Goal: Complete application form

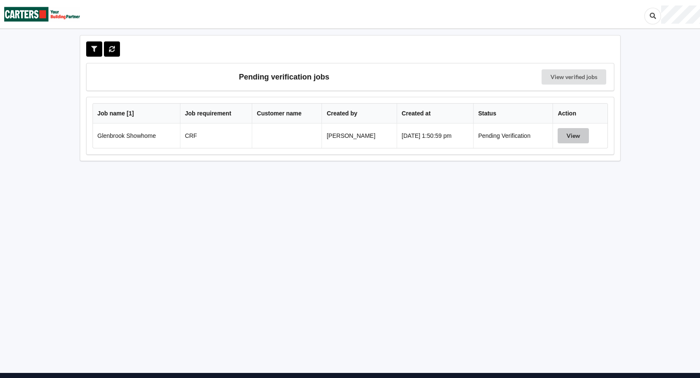
click at [586, 137] on button "View" at bounding box center [573, 135] width 31 height 15
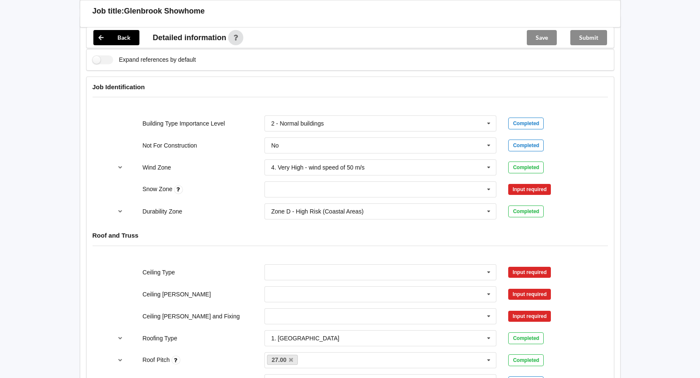
scroll to position [296, 0]
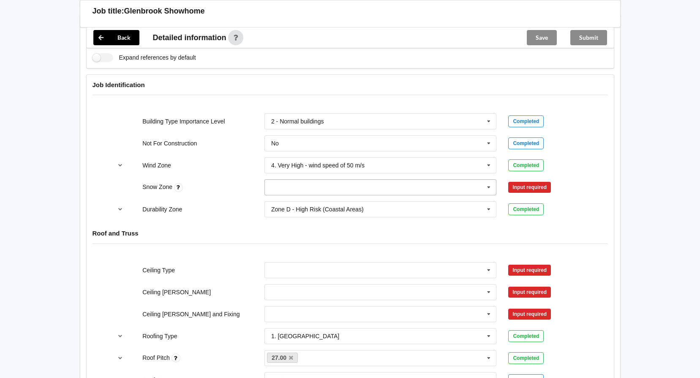
click at [481, 186] on input "text" at bounding box center [381, 187] width 232 height 15
click at [349, 202] on div "N0" at bounding box center [381, 203] width 232 height 16
click at [535, 188] on button "Confirm input" at bounding box center [533, 187] width 50 height 14
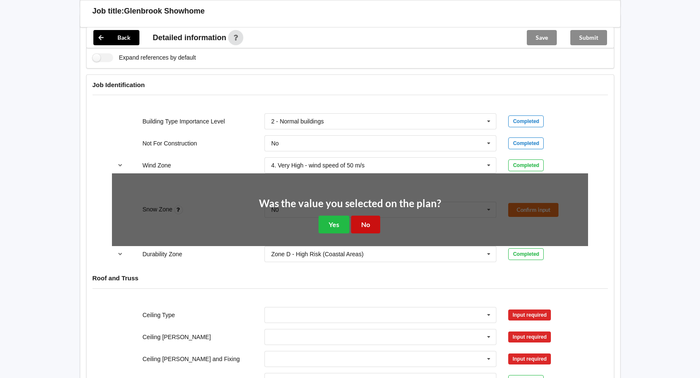
click at [373, 219] on button "No" at bounding box center [365, 224] width 29 height 17
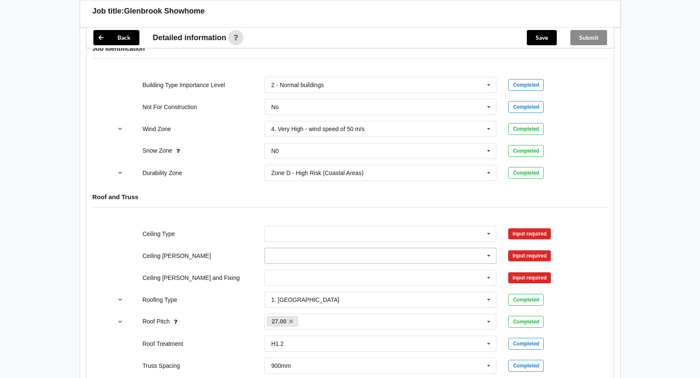
scroll to position [380, 0]
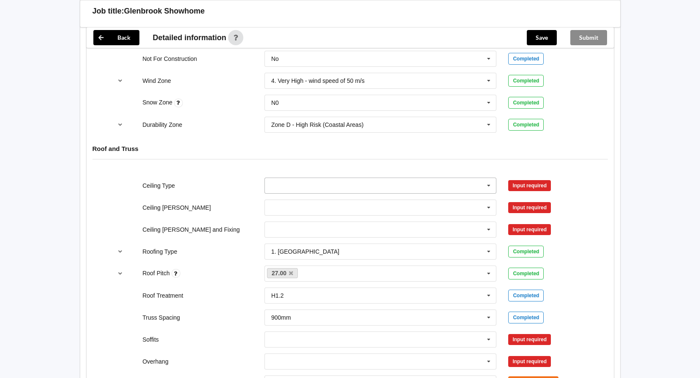
click at [482, 186] on input "text" at bounding box center [381, 185] width 232 height 15
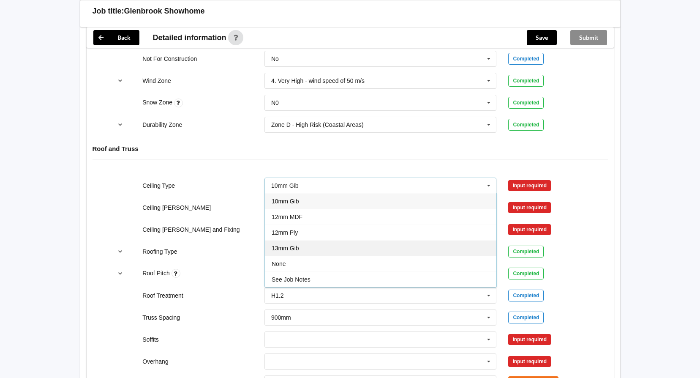
click at [293, 244] on div "13mm Gib" at bounding box center [381, 248] width 232 height 16
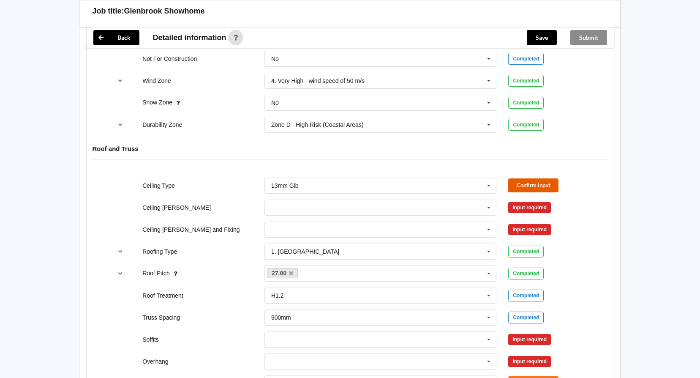
click at [530, 186] on button "Confirm input" at bounding box center [533, 185] width 50 height 14
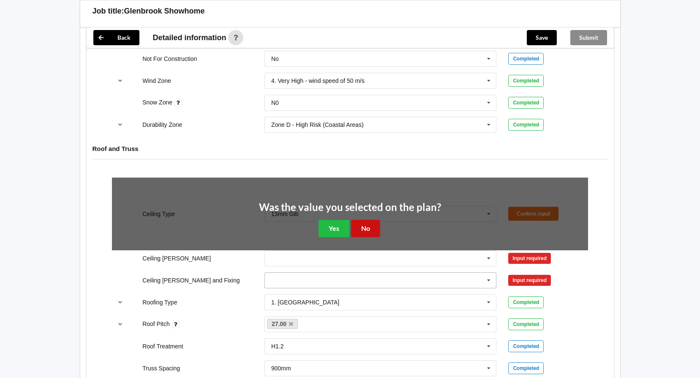
click at [369, 228] on button "No" at bounding box center [365, 228] width 29 height 17
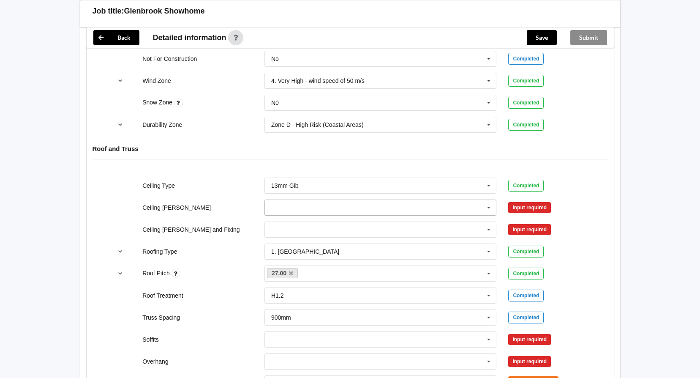
click at [484, 207] on icon at bounding box center [489, 208] width 13 height 16
drag, startPoint x: 332, startPoint y: 251, endPoint x: 340, endPoint y: 247, distance: 9.1
click at [331, 251] on div "600mm" at bounding box center [381, 254] width 232 height 16
click at [518, 203] on button "Confirm input" at bounding box center [533, 207] width 50 height 14
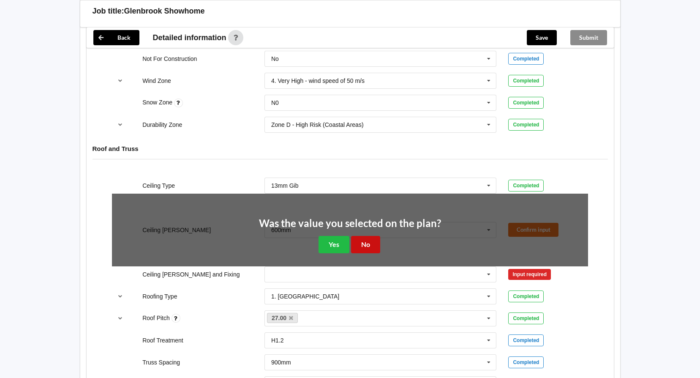
click at [378, 245] on button "No" at bounding box center [365, 244] width 29 height 17
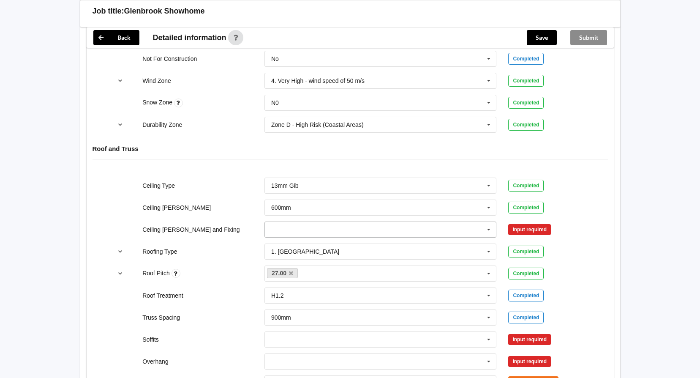
click at [490, 228] on icon at bounding box center [489, 230] width 13 height 16
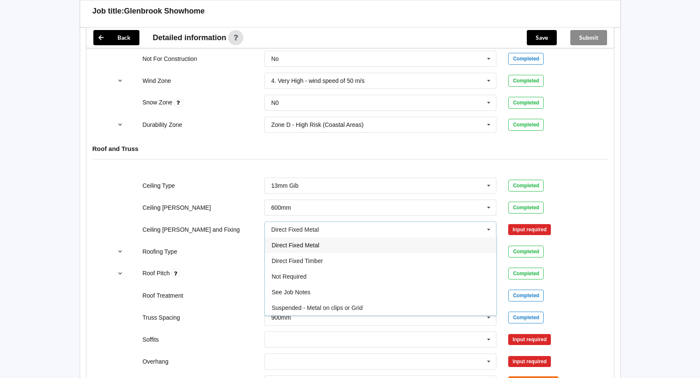
click at [360, 245] on div "Direct Fixed Metal" at bounding box center [381, 245] width 232 height 16
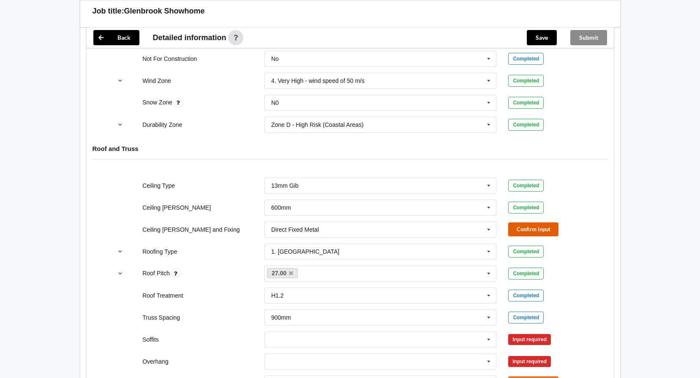
click at [526, 226] on button "Confirm input" at bounding box center [533, 229] width 50 height 14
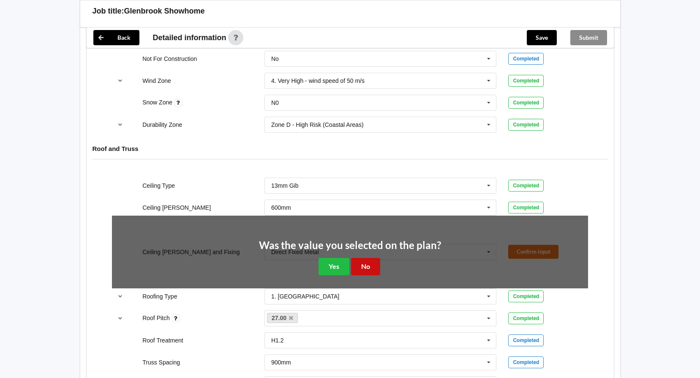
click at [367, 262] on button "No" at bounding box center [365, 266] width 29 height 17
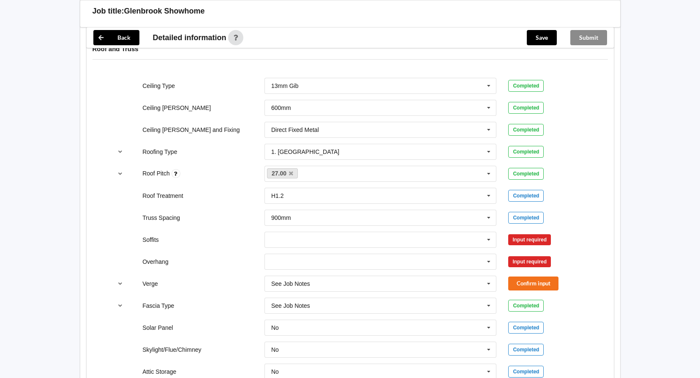
scroll to position [507, 0]
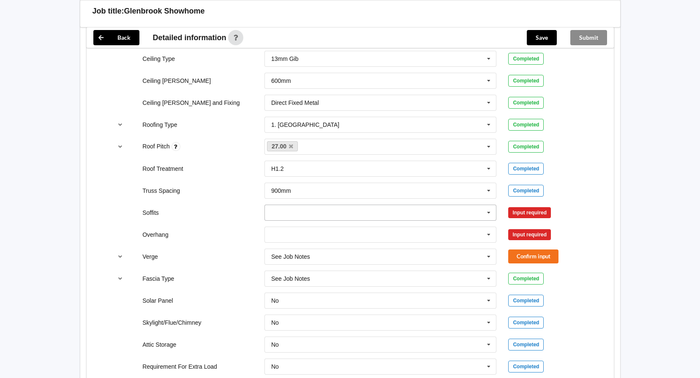
click at [488, 218] on icon at bounding box center [489, 213] width 13 height 16
click at [311, 229] on div "Boxed" at bounding box center [381, 228] width 232 height 16
click at [489, 216] on icon at bounding box center [489, 213] width 13 height 16
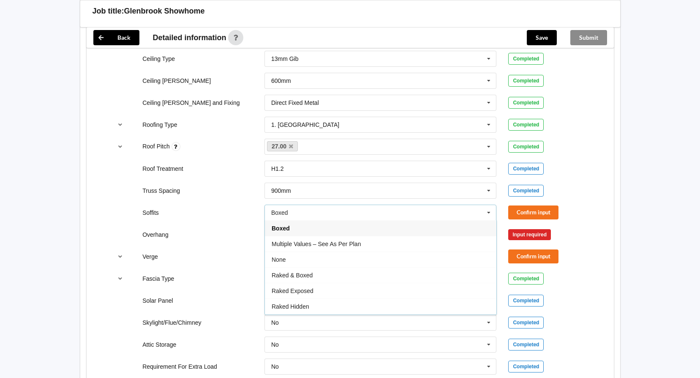
click at [489, 216] on icon at bounding box center [489, 213] width 13 height 16
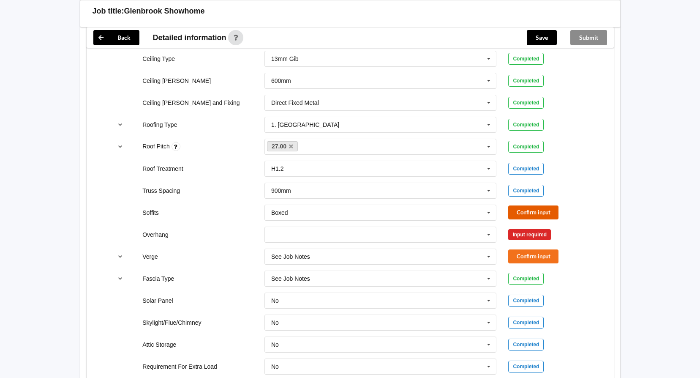
click at [539, 215] on button "Confirm input" at bounding box center [533, 212] width 50 height 14
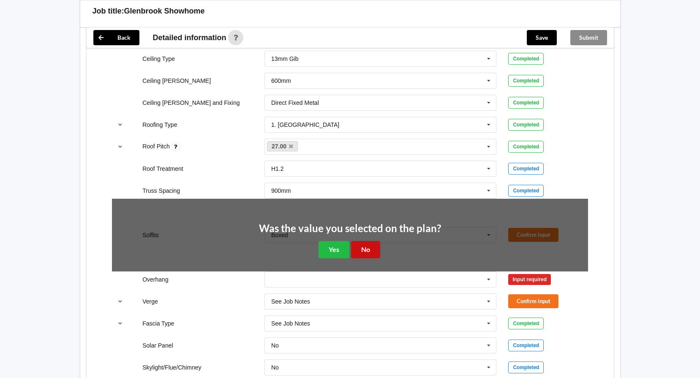
drag, startPoint x: 371, startPoint y: 250, endPoint x: 376, endPoint y: 248, distance: 5.5
click at [374, 248] on button "No" at bounding box center [365, 249] width 29 height 17
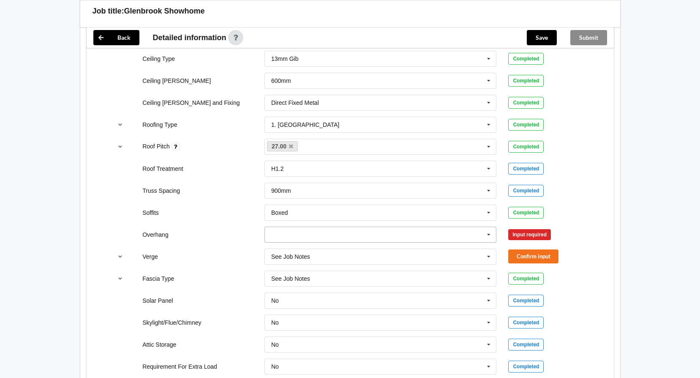
click at [494, 230] on icon at bounding box center [489, 235] width 13 height 16
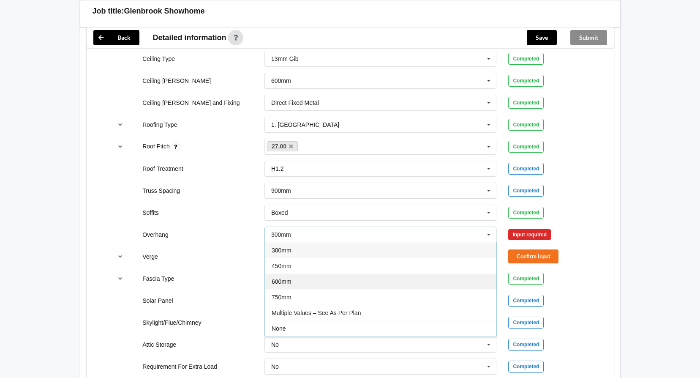
click at [321, 284] on div "600mm" at bounding box center [381, 281] width 232 height 16
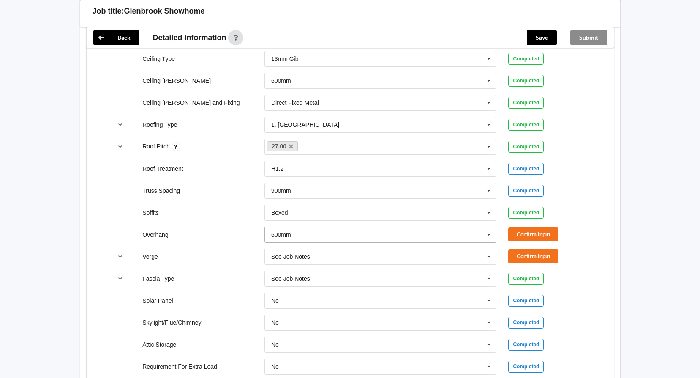
click at [488, 236] on icon at bounding box center [489, 235] width 13 height 16
click at [225, 279] on div "Fascia Type" at bounding box center [198, 278] width 122 height 8
click at [548, 238] on button "Confirm input" at bounding box center [533, 234] width 50 height 14
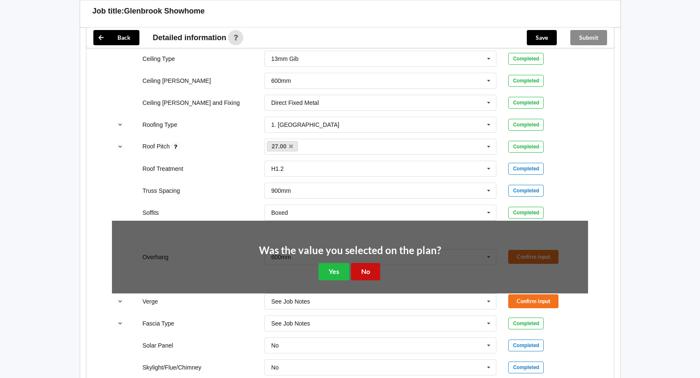
drag, startPoint x: 373, startPoint y: 269, endPoint x: 381, endPoint y: 265, distance: 8.9
click at [373, 268] on button "No" at bounding box center [365, 271] width 29 height 17
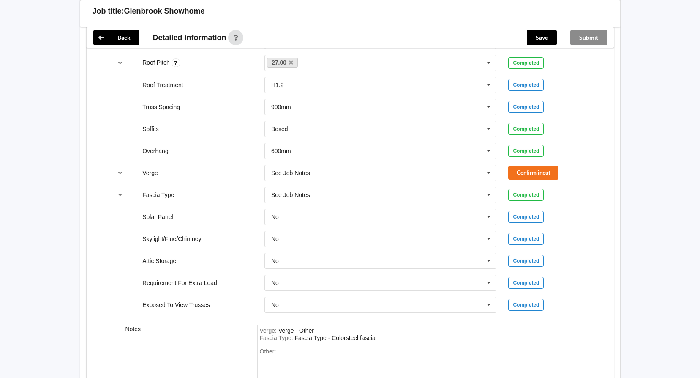
scroll to position [592, 0]
click at [595, 186] on div "Ceiling Type 13mm Gib 10mm Gib 12mm MDF 12mm Ply 13mm Gib None See Job Notes Co…" at bounding box center [350, 139] width 527 height 358
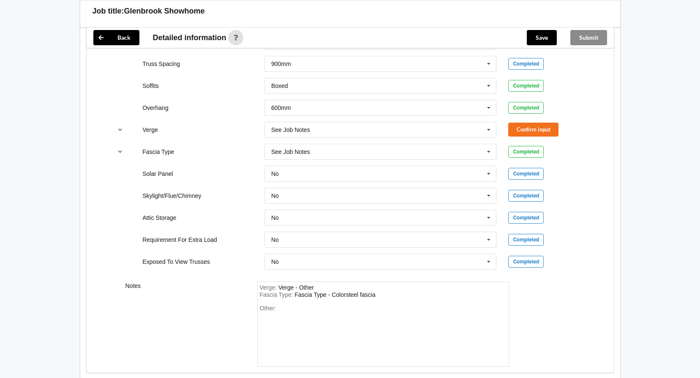
click at [610, 269] on div "Ceiling Type 13mm Gib 10mm Gib 12mm MDF 12mm Ply 13mm Gib None See Job Notes Co…" at bounding box center [350, 97] width 527 height 358
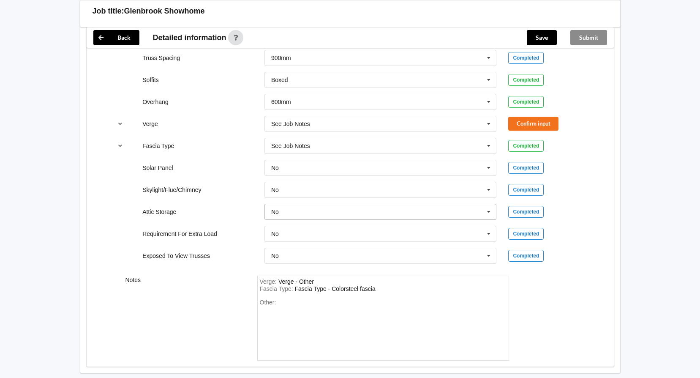
scroll to position [557, 0]
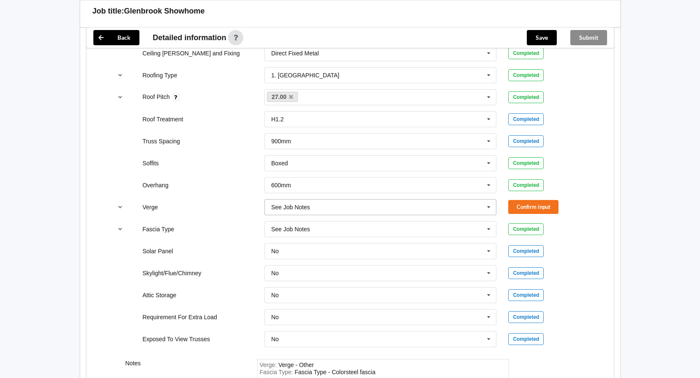
click at [442, 209] on input "text" at bounding box center [381, 206] width 232 height 15
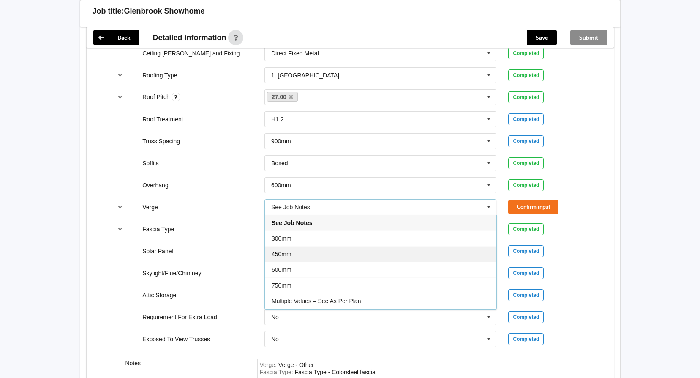
click at [385, 248] on div "450mm" at bounding box center [381, 254] width 232 height 16
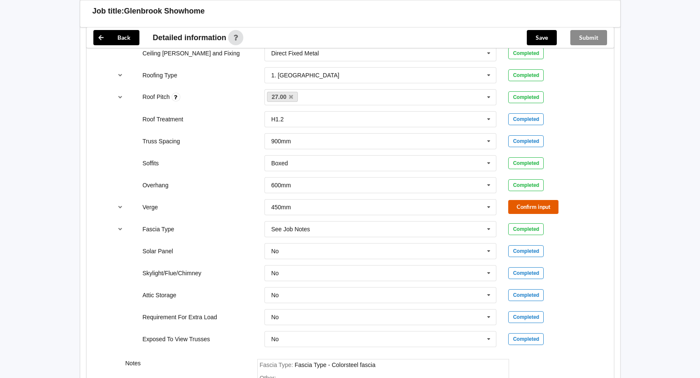
click at [530, 207] on button "Confirm input" at bounding box center [533, 207] width 50 height 14
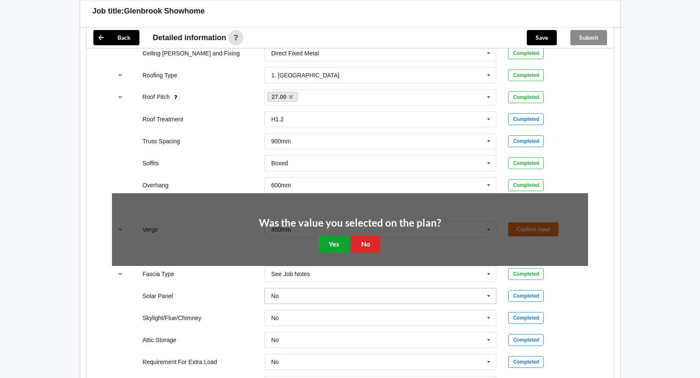
drag, startPoint x: 332, startPoint y: 240, endPoint x: 334, endPoint y: 249, distance: 8.4
click at [332, 241] on button "Yes" at bounding box center [334, 243] width 31 height 17
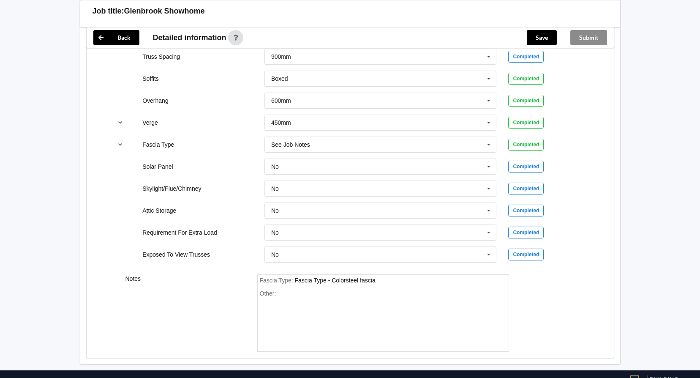
scroll to position [599, 0]
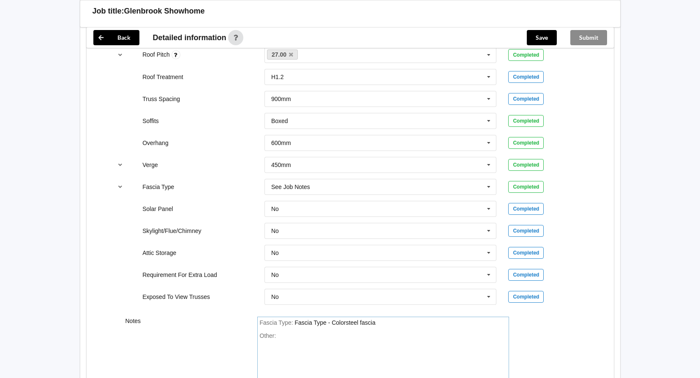
drag, startPoint x: 359, startPoint y: 324, endPoint x: 368, endPoint y: 322, distance: 9.5
click at [363, 322] on div "Fascia Type - Colorsteel fascia" at bounding box center [335, 322] width 81 height 7
click at [446, 343] on div "Other:" at bounding box center [383, 361] width 247 height 59
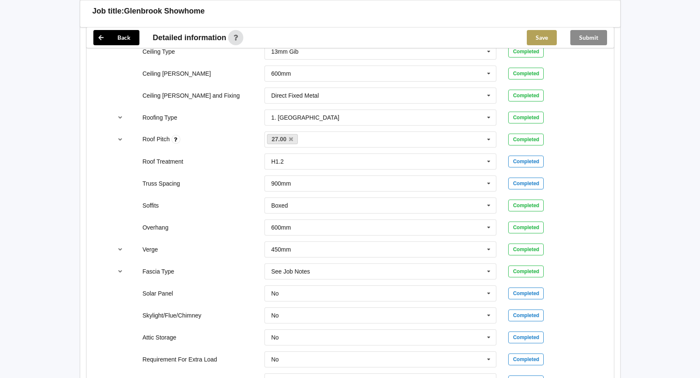
click at [533, 37] on button "Save" at bounding box center [542, 37] width 30 height 15
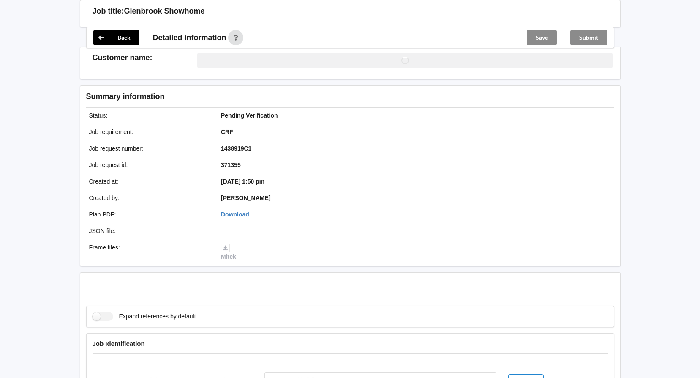
scroll to position [514, 0]
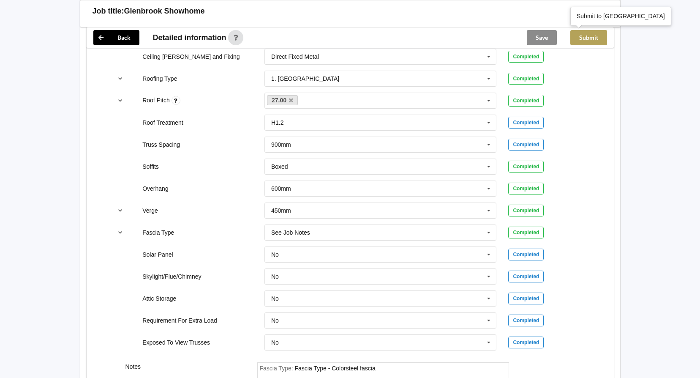
click at [585, 38] on button "Submit" at bounding box center [589, 37] width 37 height 15
